Goal: Complete application form

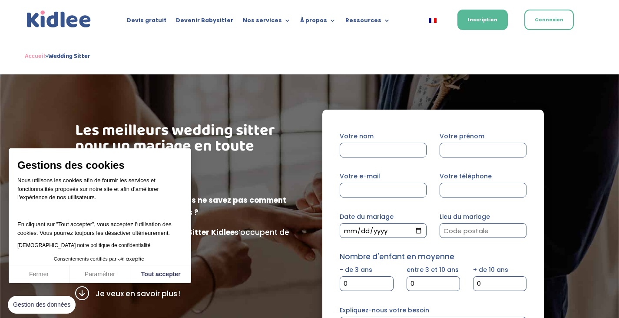
scroll to position [1, 0]
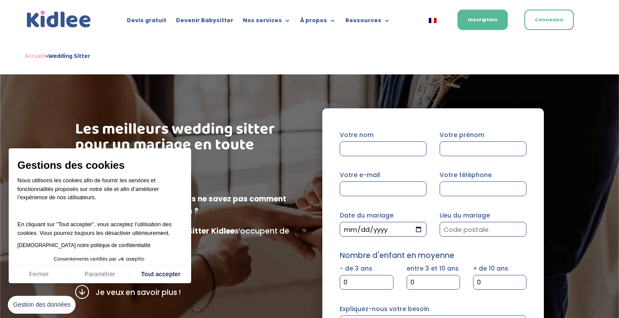
click at [422, 147] on span "Formulaire de contact" at bounding box center [422, 148] width 7 height 7
click at [422, 147] on input "Votre nom" at bounding box center [383, 148] width 87 height 15
type input "Dedieu"
type input "Maxime"
type input "dedieu.maxime@gmail.com"
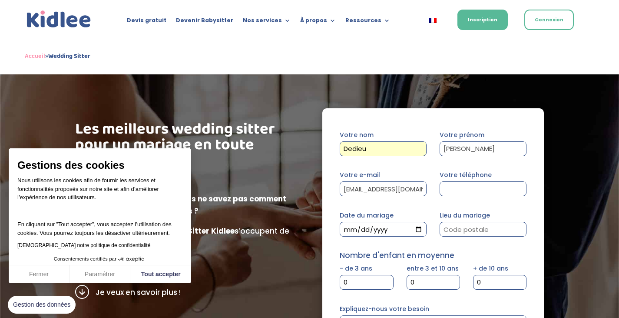
type input "0663938042"
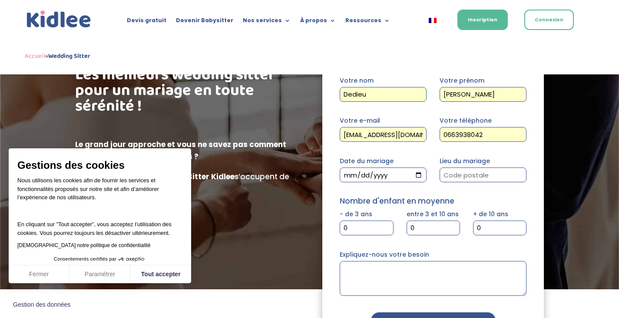
scroll to position [56, 0]
click at [419, 174] on input "Date du mariage" at bounding box center [383, 174] width 87 height 15
click at [348, 172] on input "2024-10-30" at bounding box center [383, 174] width 87 height 15
type input "2024-10-21"
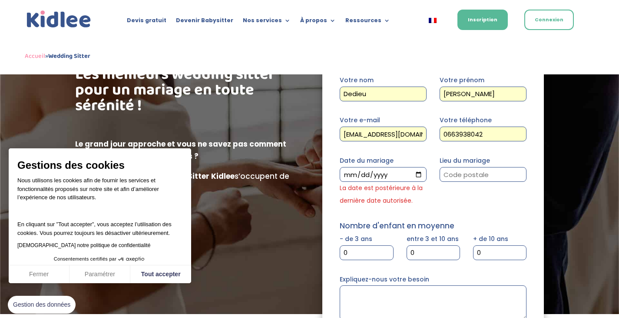
click at [432, 201] on div "Date du mariage 2026-02-21 La date est postérieure à la dernière date autorisée." at bounding box center [383, 180] width 100 height 53
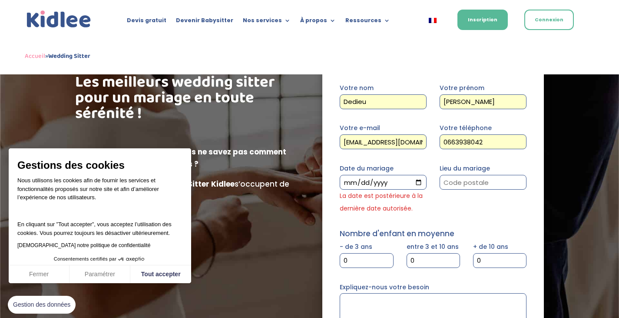
scroll to position [49, 0]
click at [422, 183] on input "2026-02-21" at bounding box center [383, 181] width 87 height 15
type input "2024-12-30"
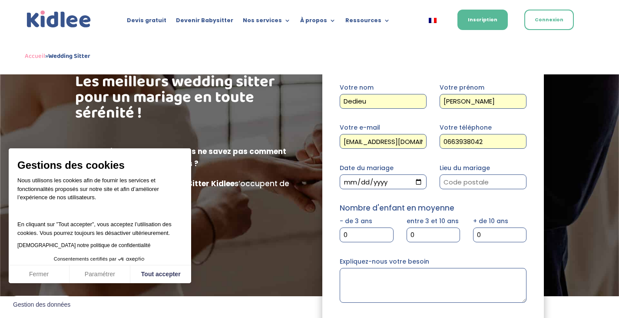
click at [286, 143] on p at bounding box center [186, 135] width 222 height 20
click at [333, 31] on div "Devis gratuit Devenir Babysitter Nos services Garde ludique Aide aux devoirs La…" at bounding box center [310, 19] width 570 height 38
click at [162, 279] on button "Tout accepter" at bounding box center [160, 274] width 61 height 18
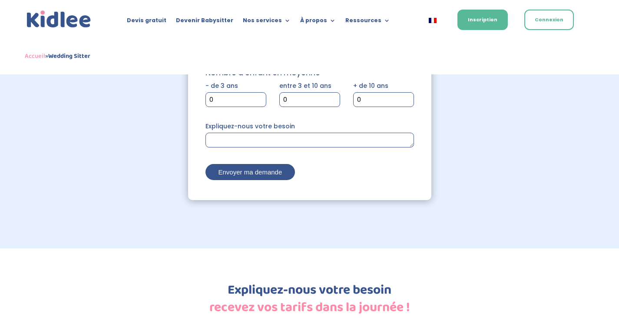
scroll to position [1407, 0]
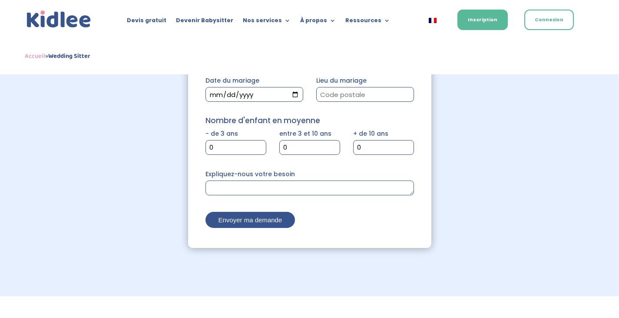
click at [64, 18] on img at bounding box center [59, 19] width 68 height 21
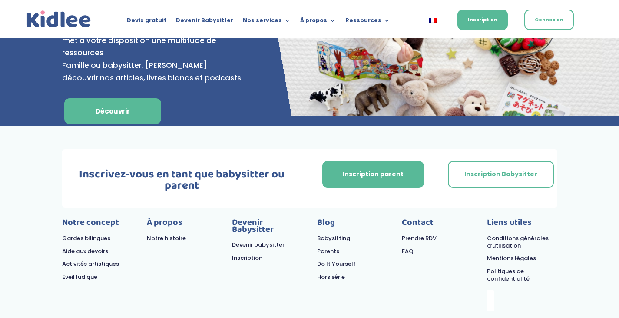
scroll to position [3649, 0]
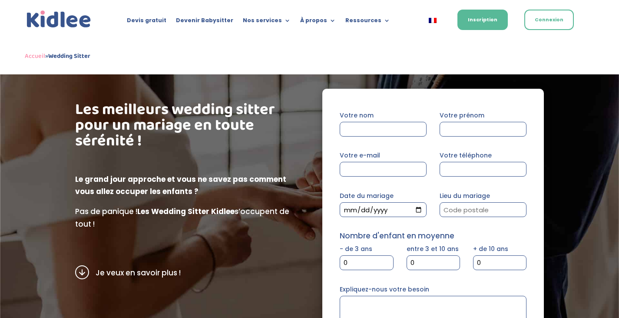
scroll to position [21, 0]
click at [419, 207] on input "Date du mariage" at bounding box center [383, 209] width 87 height 15
type input "2024-12-30"
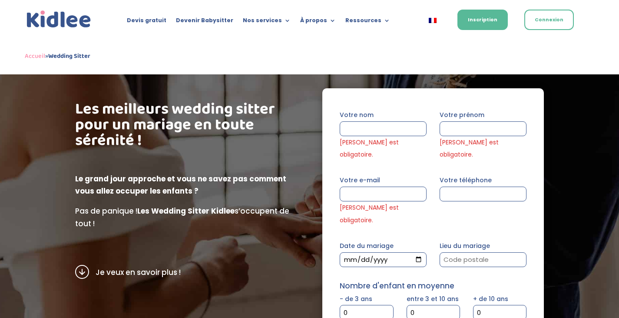
click at [392, 224] on form "Votre nom Ce champ est obligatoire. Votre prénom Ce champ est obligatoire. Votr…" at bounding box center [433, 267] width 187 height 319
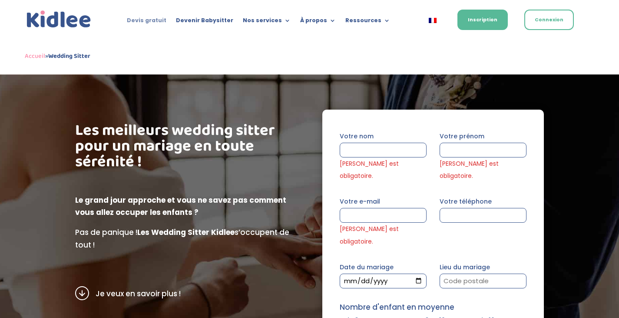
click at [157, 18] on link "Devis gratuit" at bounding box center [147, 22] width 40 height 10
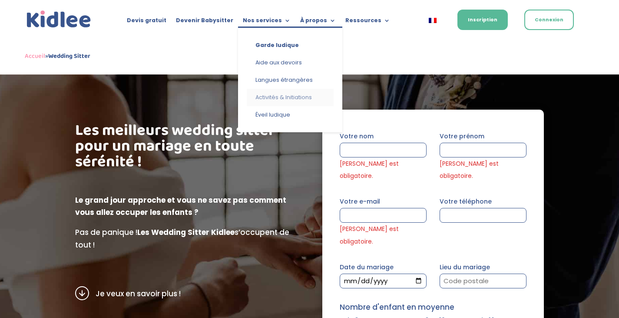
click at [287, 97] on link "Activités & Initiations" at bounding box center [290, 97] width 87 height 17
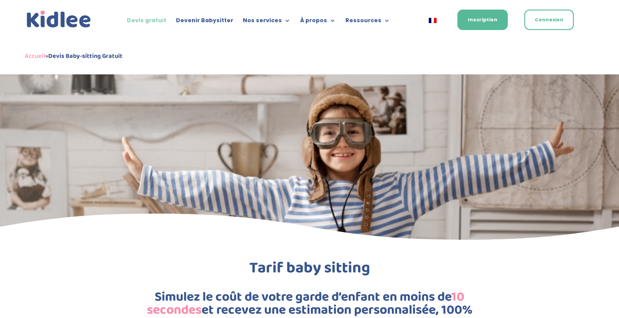
click at [160, 20] on link "Devis gratuit" at bounding box center [147, 22] width 40 height 10
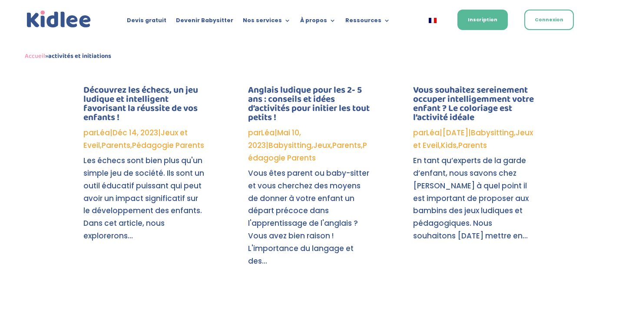
scroll to position [1058, 0]
